Goal: Navigation & Orientation: Find specific page/section

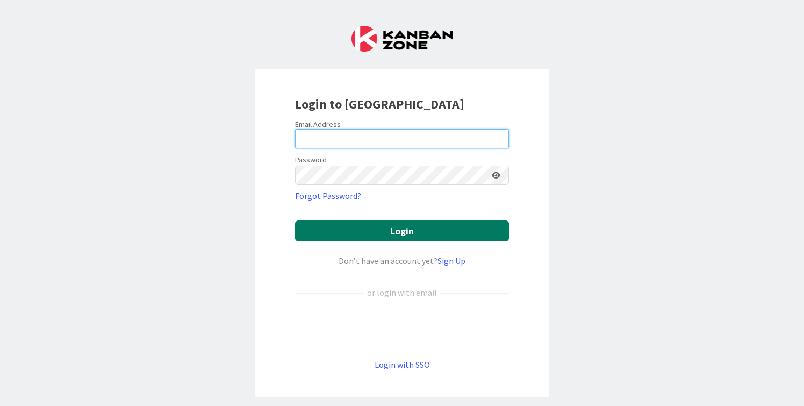
type input "[PERSON_NAME][EMAIL_ADDRESS][DOMAIN_NAME]"
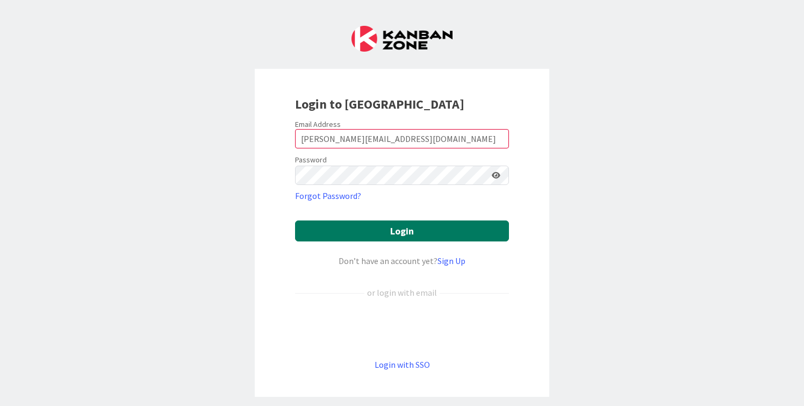
click at [392, 236] on button "Login" at bounding box center [402, 230] width 214 height 21
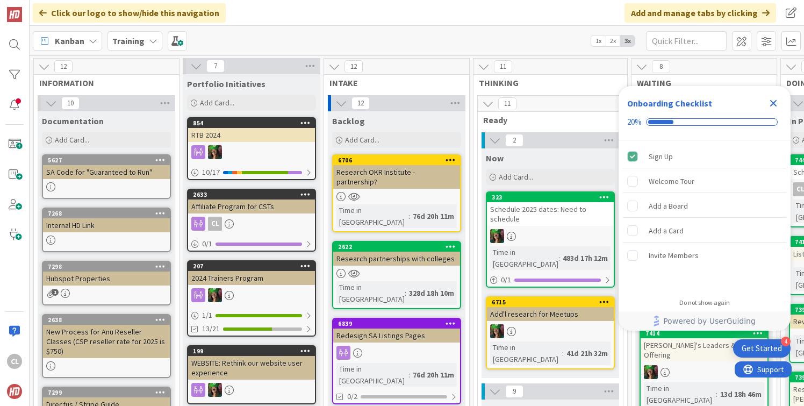
click at [137, 42] on b "Training" at bounding box center [128, 40] width 32 height 11
click at [142, 34] on span "Training" at bounding box center [128, 40] width 32 height 13
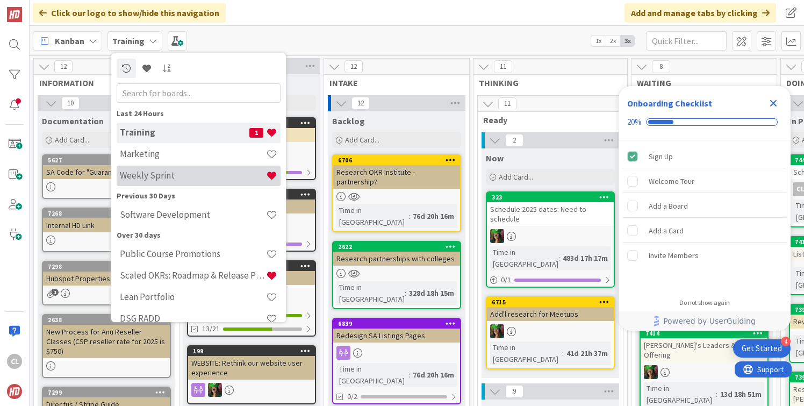
click at [157, 171] on h4 "Weekly Sprint" at bounding box center [193, 175] width 146 height 11
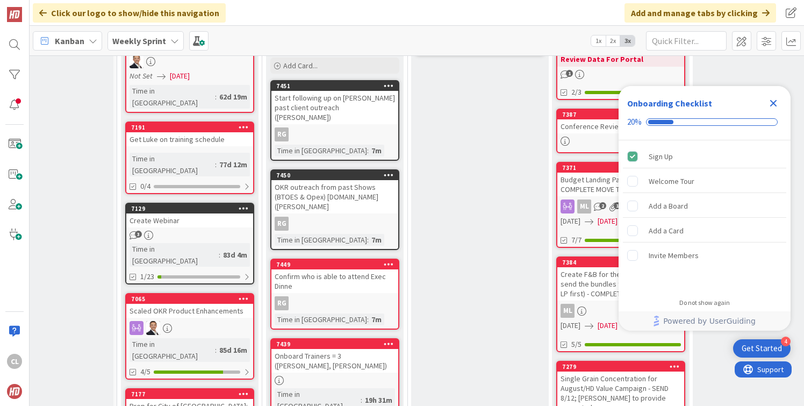
scroll to position [384, 58]
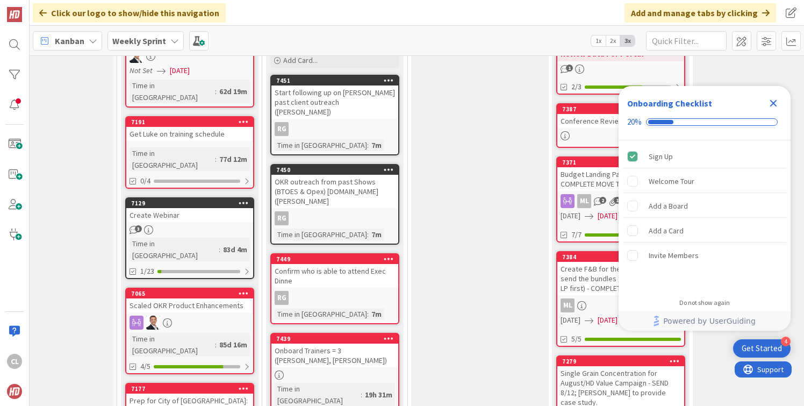
click at [353, 264] on div "Confirm who is able to attend Exec Dinne" at bounding box center [334, 276] width 127 height 24
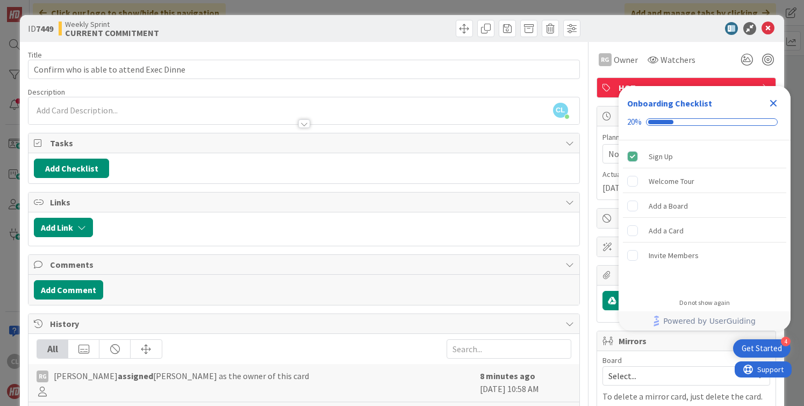
click at [773, 102] on icon "Close Checklist" at bounding box center [773, 103] width 7 height 7
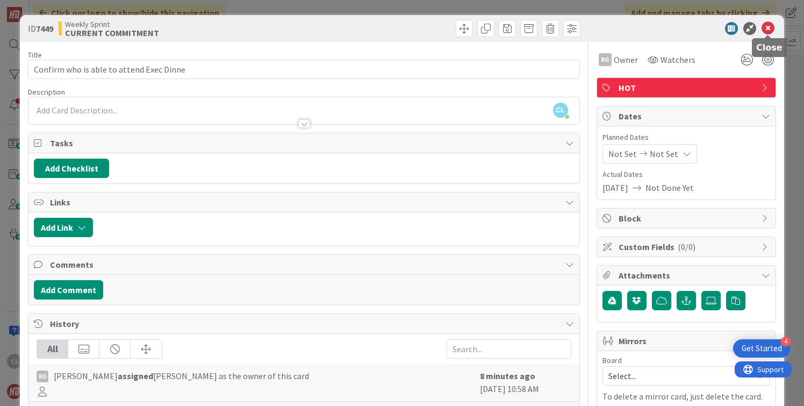
click at [766, 30] on icon at bounding box center [768, 28] width 13 height 13
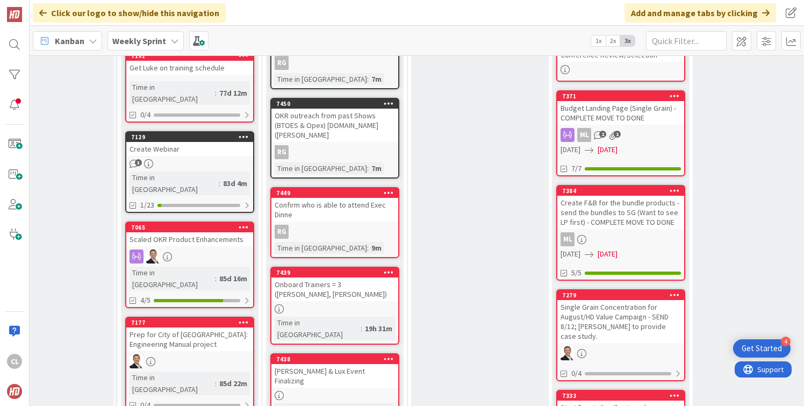
scroll to position [453, 58]
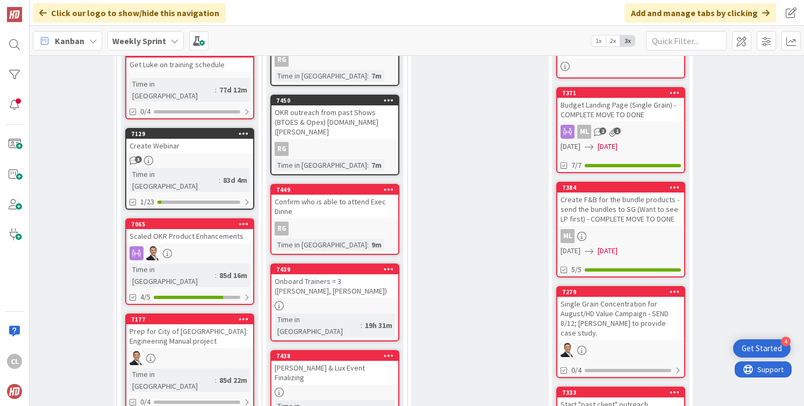
click at [346, 274] on div "Onboard Trainers = 3 ([PERSON_NAME], [PERSON_NAME])" at bounding box center [334, 286] width 127 height 24
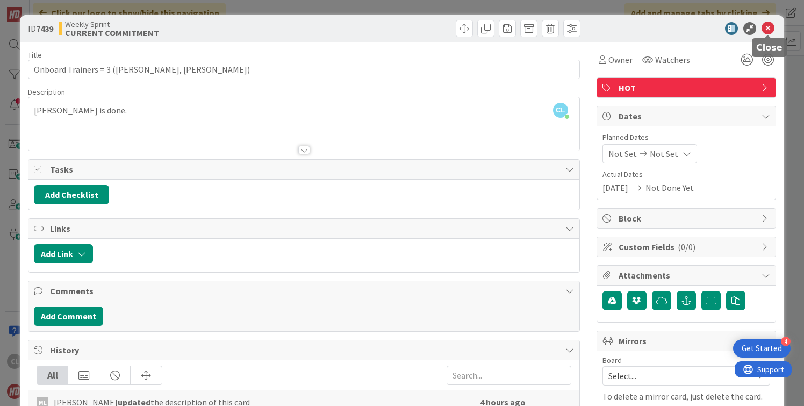
click at [768, 30] on icon at bounding box center [768, 28] width 13 height 13
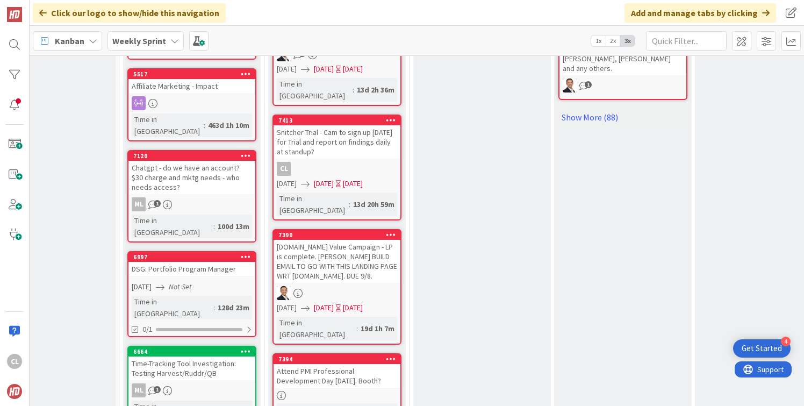
scroll to position [880, 55]
click at [317, 240] on div "[DOMAIN_NAME] Value Campaign - LP is complete. [PERSON_NAME] BUILD EMAIL TO GO …" at bounding box center [337, 261] width 127 height 43
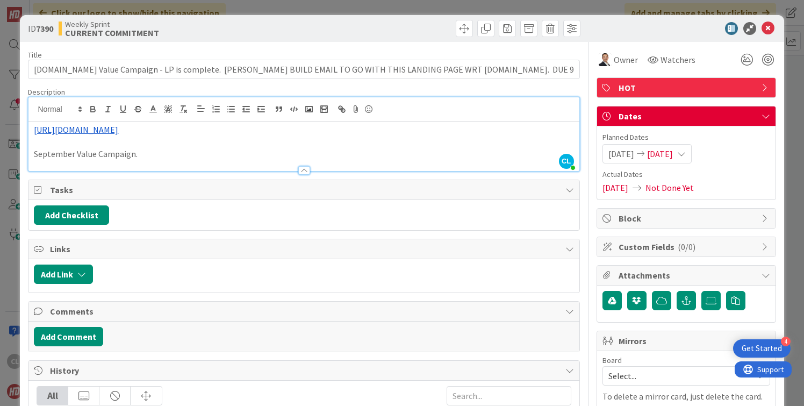
click at [315, 116] on div "[PERSON_NAME] [PERSON_NAME] just joined [URL][DOMAIN_NAME] September Value Camp…" at bounding box center [303, 134] width 550 height 74
click at [764, 27] on icon at bounding box center [768, 28] width 13 height 13
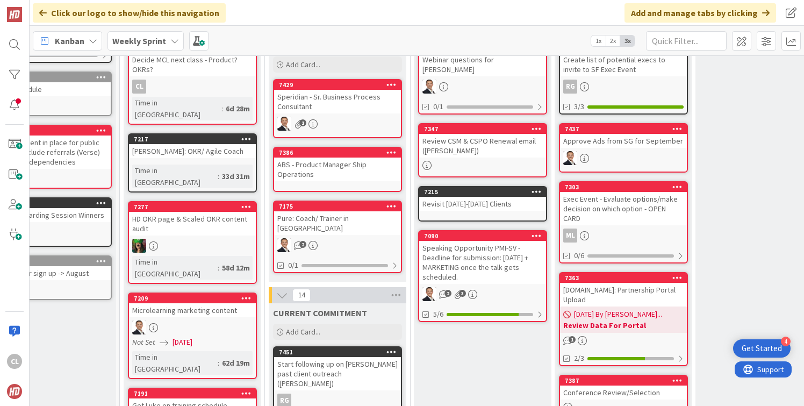
scroll to position [0, 55]
